Goal: Task Accomplishment & Management: Manage account settings

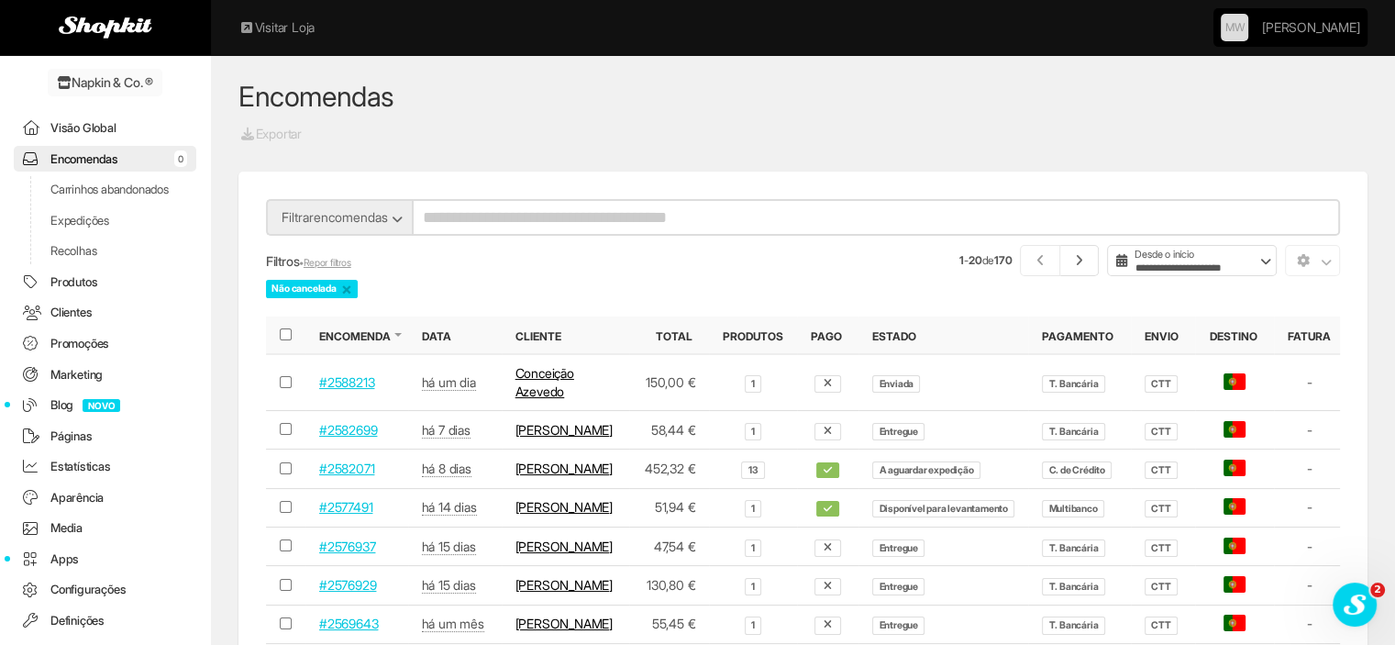
click at [103, 153] on link "Encomendas 0" at bounding box center [105, 159] width 183 height 27
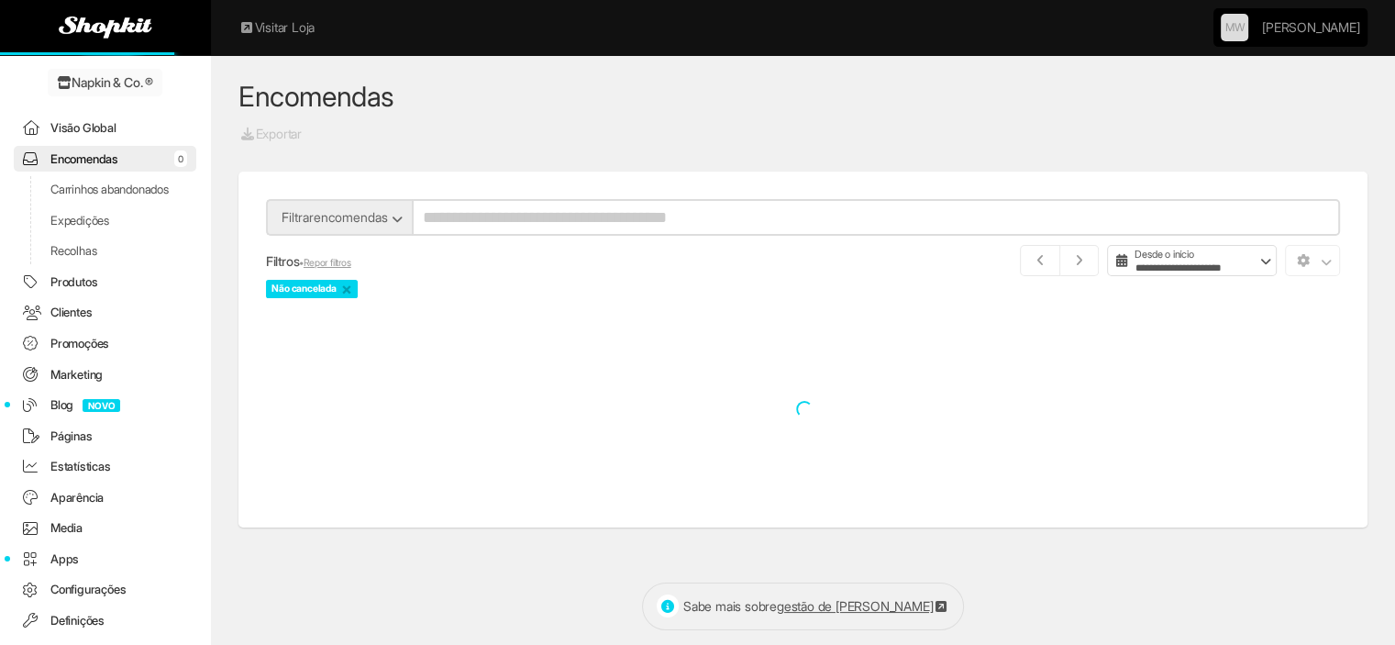
scroll to position [59, 0]
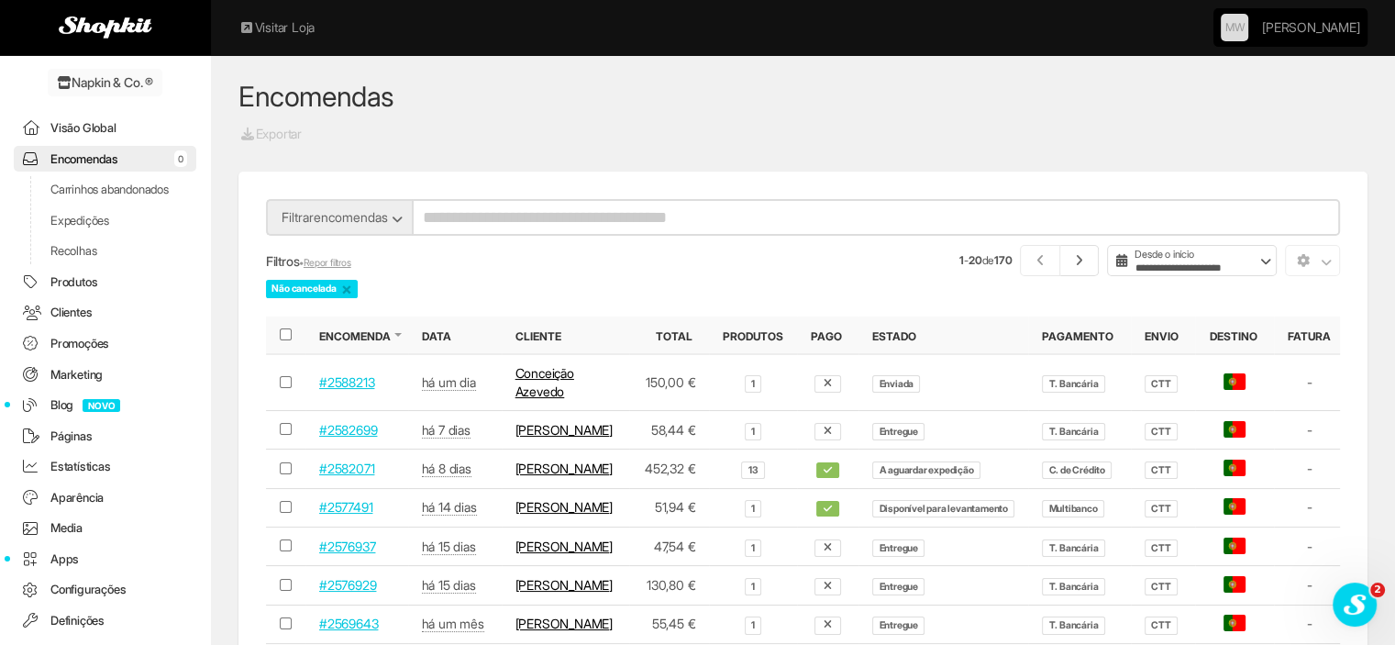
click at [91, 129] on link "Visão Global" at bounding box center [105, 128] width 183 height 27
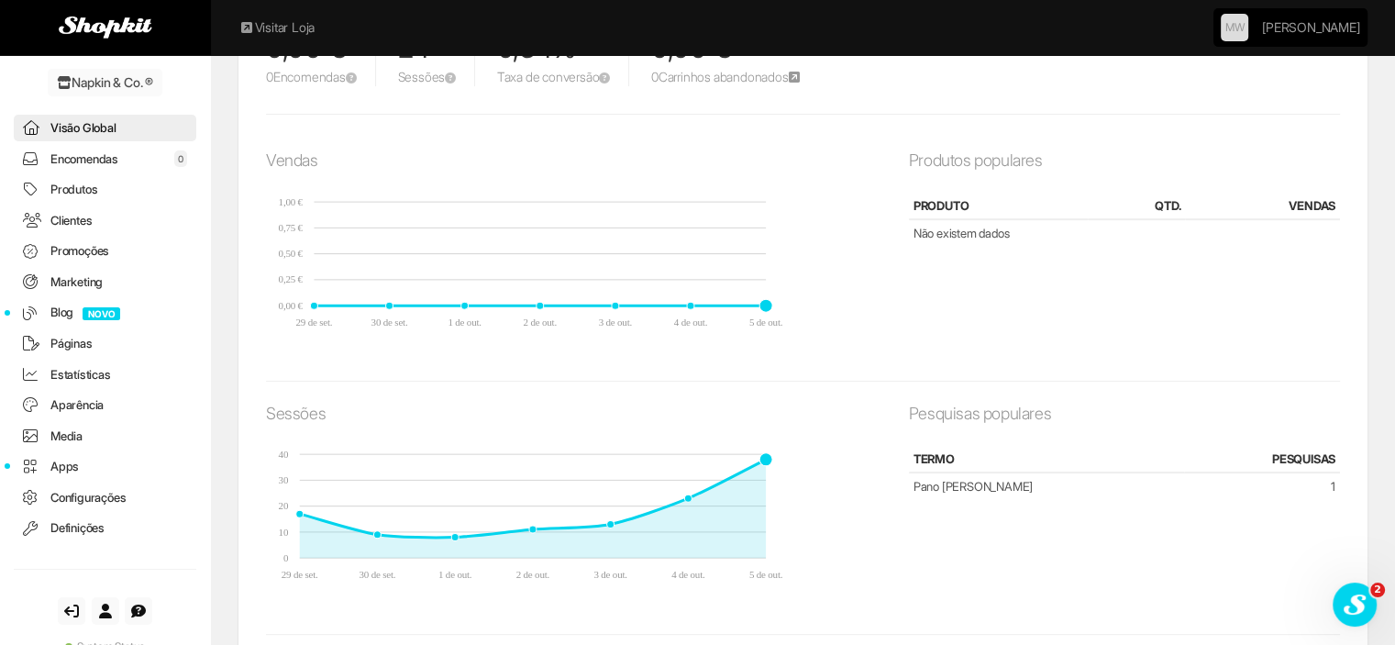
scroll to position [734, 0]
